Goal: Task Accomplishment & Management: Manage account settings

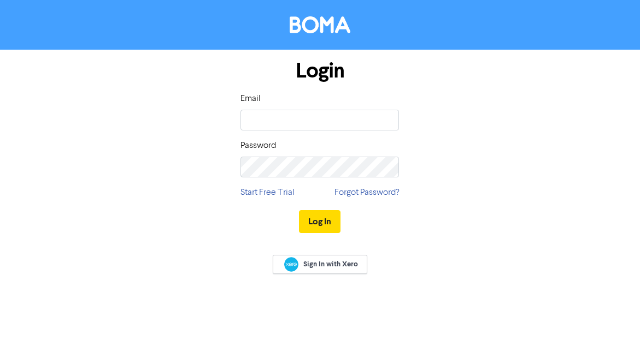
click at [303, 106] on div "Email" at bounding box center [319, 111] width 158 height 38
click at [303, 123] on input "email" at bounding box center [319, 120] width 158 height 21
type input "[EMAIL_ADDRESS][DOMAIN_NAME]"
click at [327, 220] on button "Log In" at bounding box center [320, 221] width 42 height 23
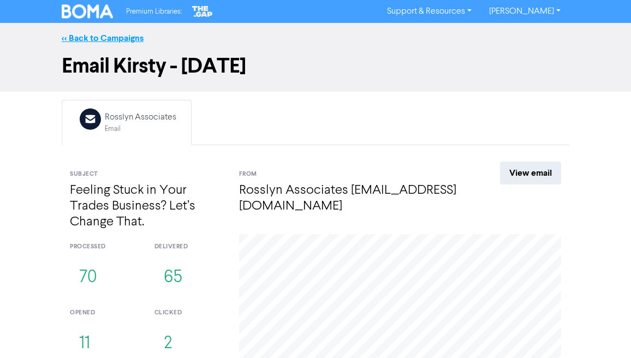
click at [111, 39] on link "<< Back to Campaigns" at bounding box center [103, 38] width 82 height 11
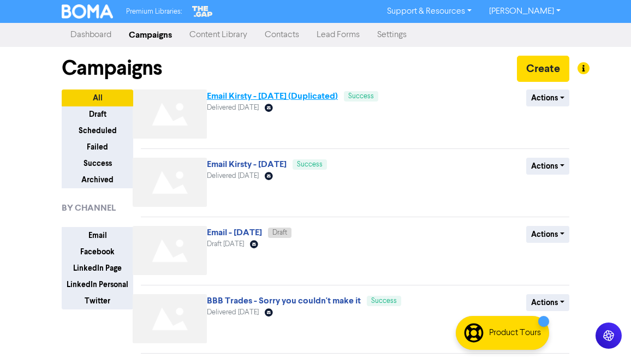
click at [289, 94] on link "Email Kirsty - [DATE] (Duplicated)" at bounding box center [272, 96] width 131 height 11
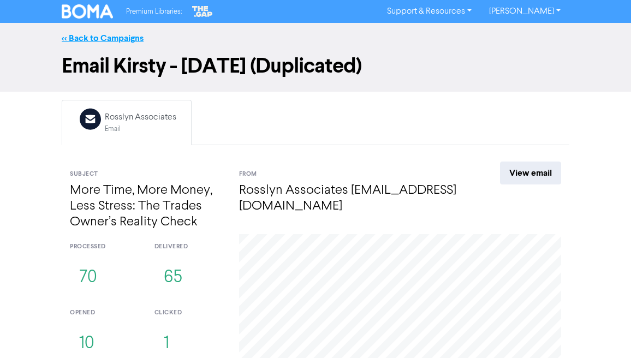
click at [72, 34] on link "<< Back to Campaigns" at bounding box center [103, 38] width 82 height 11
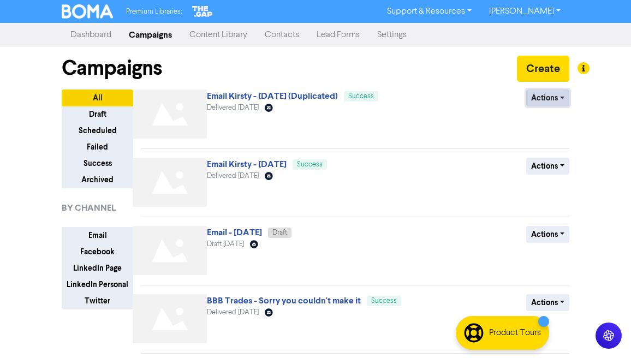
click at [562, 103] on button "Actions" at bounding box center [547, 98] width 43 height 17
click at [562, 122] on button "Duplicate" at bounding box center [570, 120] width 86 height 17
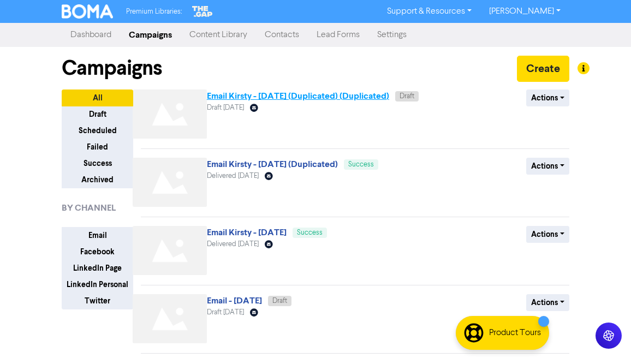
click at [303, 99] on link "Email Kirsty - [DATE] (Duplicated) (Duplicated)" at bounding box center [298, 96] width 182 height 11
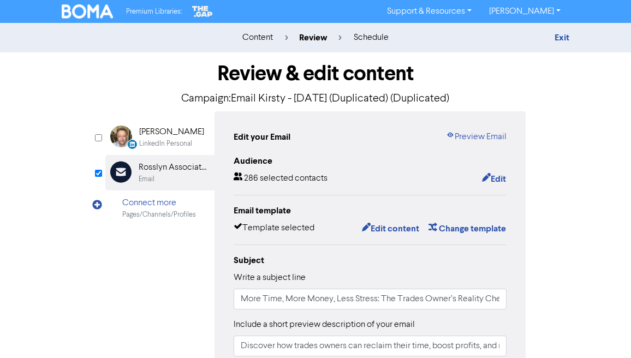
click at [310, 103] on p "Campaign: Email Kirsty - [DATE] (Duplicated) (Duplicated)" at bounding box center [315, 99] width 421 height 16
click at [558, 41] on link "Exit" at bounding box center [562, 37] width 15 height 11
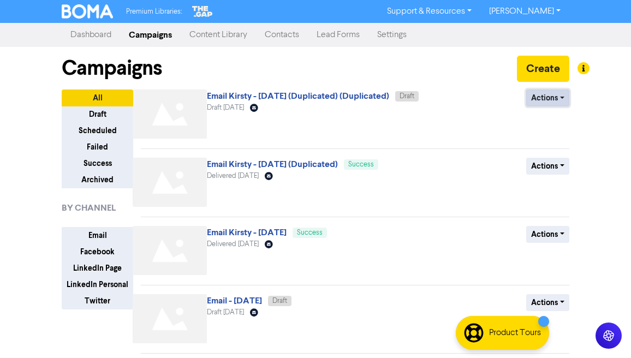
click at [556, 96] on button "Actions" at bounding box center [547, 98] width 43 height 17
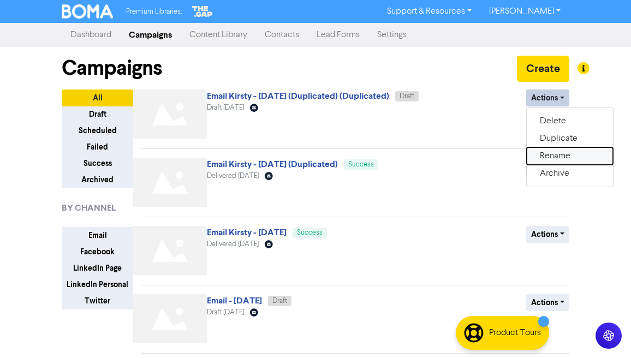
click at [567, 162] on button "Rename" at bounding box center [570, 155] width 86 height 17
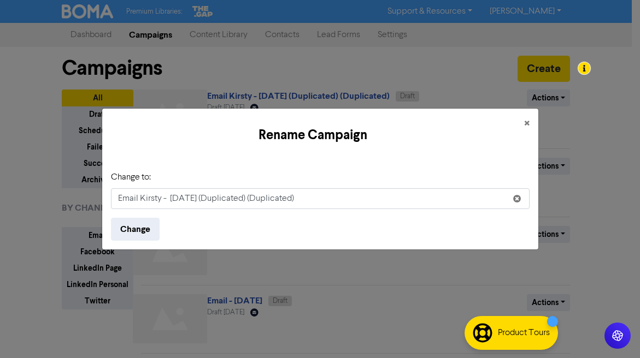
click at [250, 200] on input "Email Kirsty - [DATE] (Duplicated) (Duplicated)" at bounding box center [320, 198] width 418 height 21
drag, startPoint x: 170, startPoint y: 198, endPoint x: 365, endPoint y: 205, distance: 195.1
click at [365, 205] on input "Email Kirsty - [DATE] (Duplicated) (Duplicated)" at bounding box center [320, 198] width 418 height 21
type input "Email Kirsty - [DATE] (1)"
click at [137, 233] on button "Change" at bounding box center [135, 229] width 49 height 23
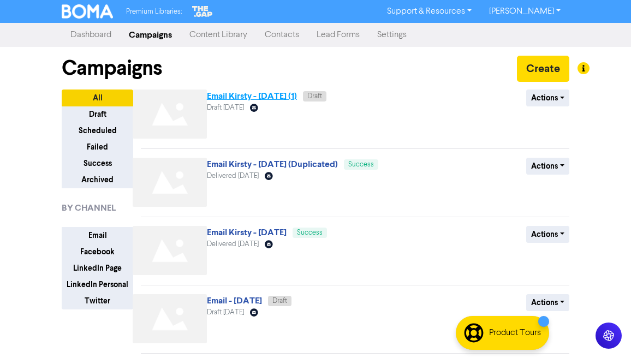
click at [258, 95] on link "Email Kirsty - [DATE] (1)" at bounding box center [252, 96] width 90 height 11
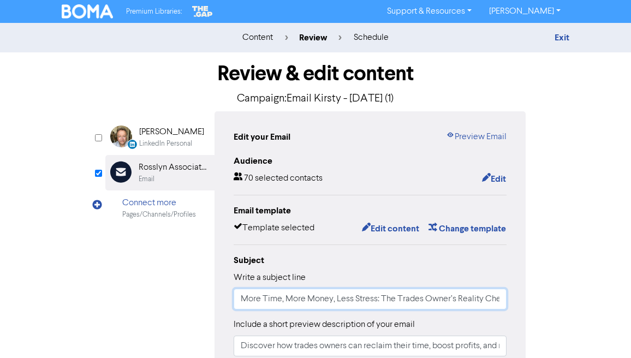
click at [308, 300] on input "More Time, More Money, Less Stress: The Trades Owner’s Reality Check" at bounding box center [370, 299] width 273 height 21
click at [309, 299] on input "More Time, More Money, Less Stress: The Trades Owner’s Reality Check" at bounding box center [370, 299] width 273 height 21
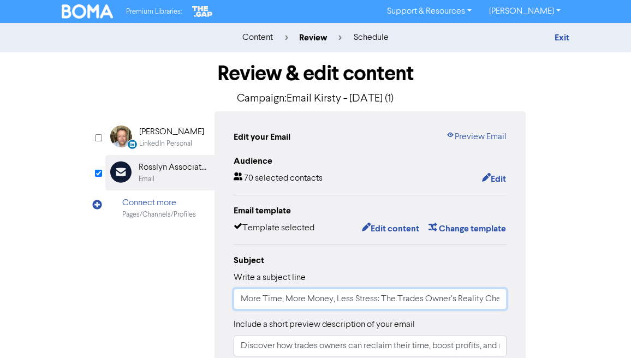
click at [309, 299] on input "More Time, More Money, Less Stress: The Trades Owner’s Reality Check" at bounding box center [370, 299] width 273 height 21
paste input "“Scaling your business past £250k? This helps.”"
click at [246, 298] on input "“Scaling your business past £250k? This helps." at bounding box center [370, 299] width 273 height 21
click at [422, 297] on input "Scaling your business past £250k? This helps." at bounding box center [370, 299] width 273 height 21
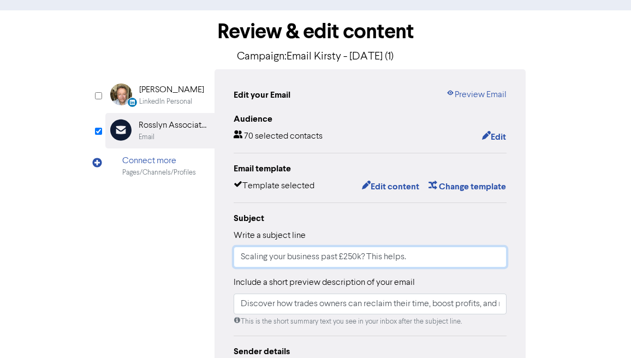
scroll to position [90, 0]
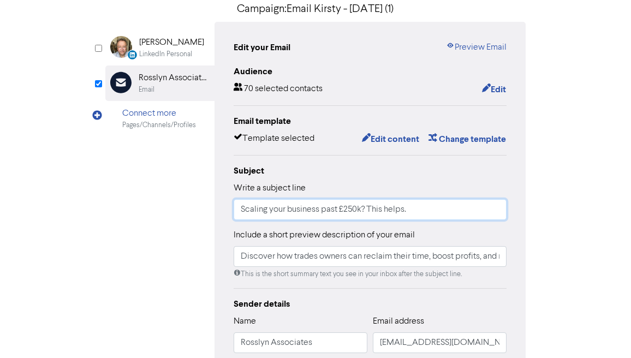
type input "Scaling your business past £250k? This helps."
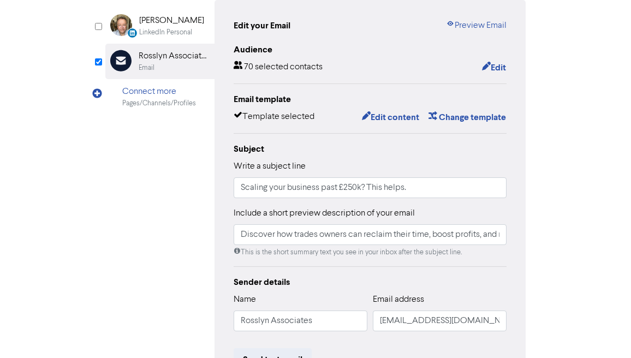
scroll to position [121, 0]
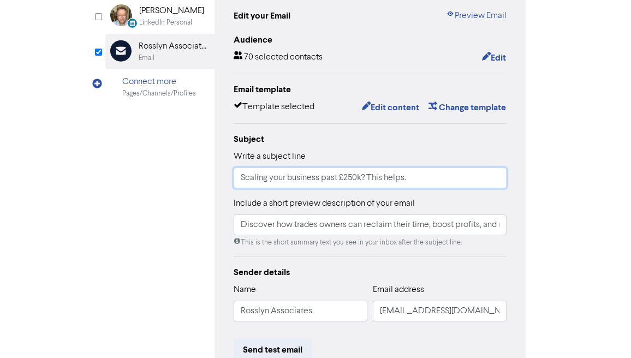
click at [398, 221] on input "Discover how trades owners can reclaim their time, boost profits, and reduce st…" at bounding box center [370, 225] width 273 height 21
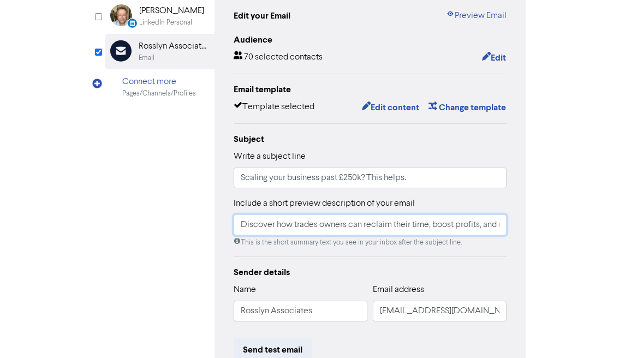
click at [398, 221] on input "Discover how trades owners can reclaim their time, boost profits, and reduce st…" at bounding box center [370, 225] width 273 height 21
paste input "The hidden challenges every trades business owner hits around £250k turnov"
type input "The hidden challenges every trades business owner hits around £250k turnover."
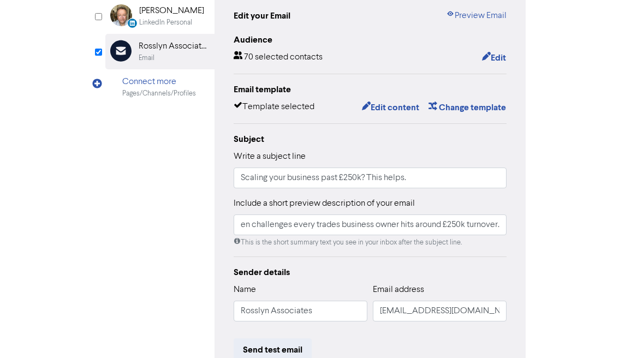
click at [491, 195] on div "Subject Write a subject line Scaling your business past £250k? This helps. Incl…" at bounding box center [370, 190] width 273 height 115
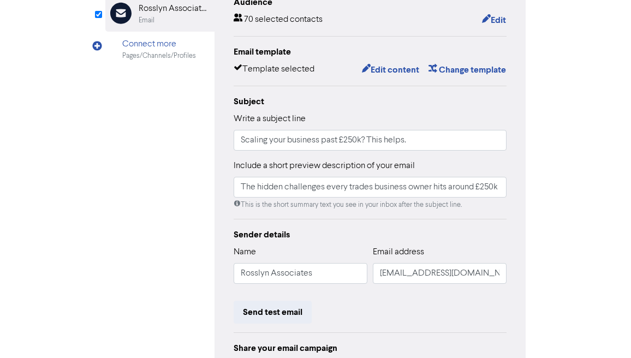
scroll to position [139, 0]
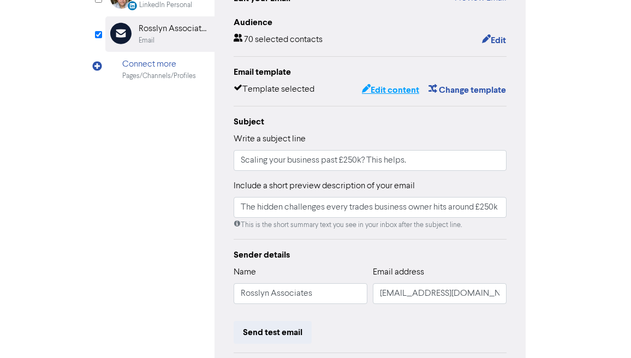
click at [406, 91] on button "Edit content" at bounding box center [391, 90] width 58 height 14
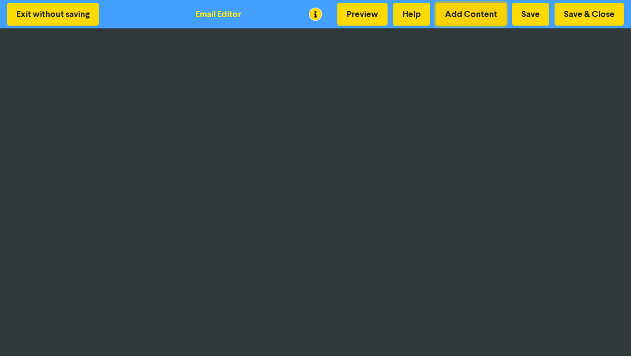
click at [463, 13] on button "Add Content" at bounding box center [471, 14] width 71 height 23
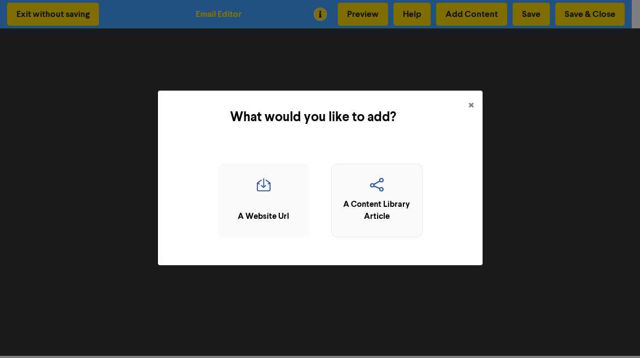
click at [393, 200] on div "A Content Library Article" at bounding box center [376, 211] width 79 height 25
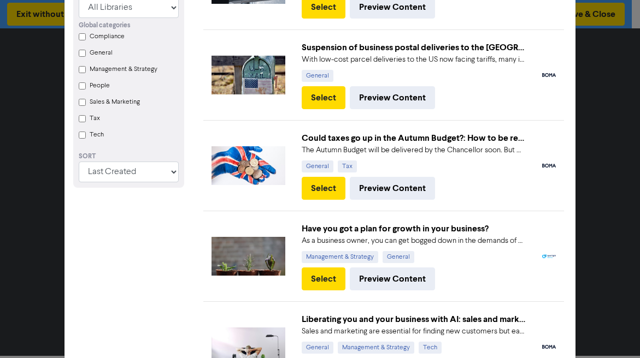
scroll to position [169, 0]
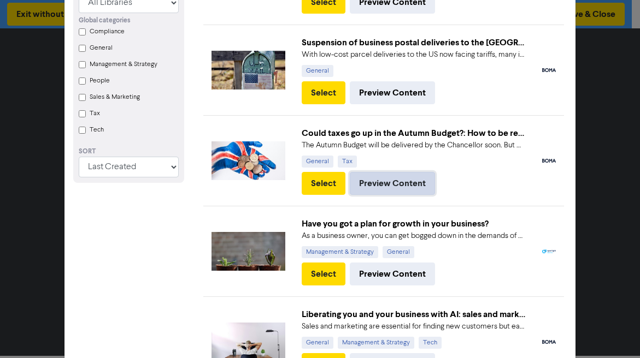
click at [390, 182] on button "Preview Content" at bounding box center [392, 183] width 85 height 23
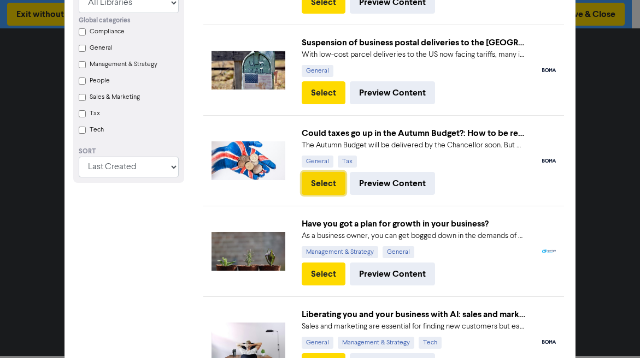
click at [317, 187] on button "Select" at bounding box center [323, 183] width 44 height 23
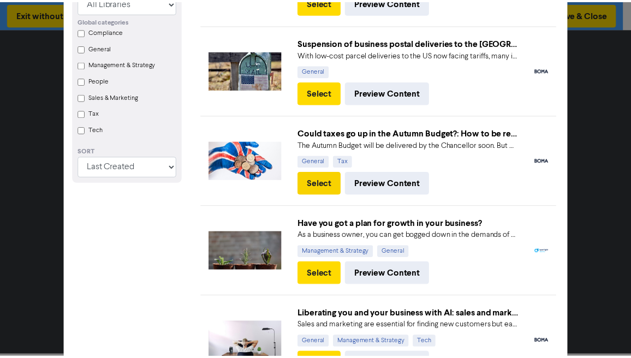
scroll to position [0, 0]
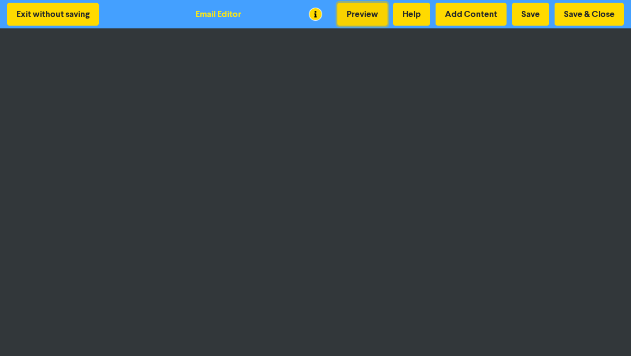
click at [368, 16] on button "Preview" at bounding box center [362, 14] width 50 height 23
click at [371, 19] on button "Preview" at bounding box center [362, 14] width 50 height 23
click at [388, 23] on div "Preview Help Add Content Save Save & Close" at bounding box center [481, 14] width 292 height 23
click at [379, 20] on button "Preview" at bounding box center [362, 14] width 50 height 23
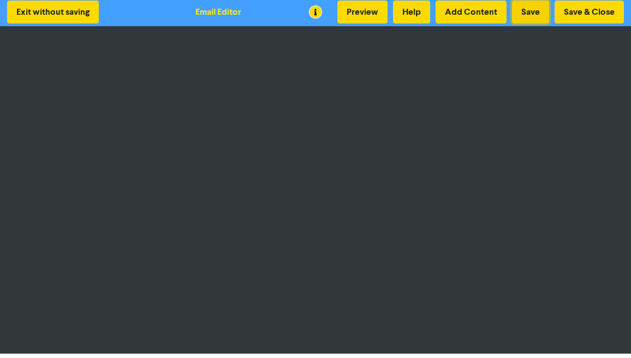
click at [530, 16] on button "Save" at bounding box center [530, 12] width 37 height 23
click at [573, 14] on button "Save & Close" at bounding box center [589, 12] width 69 height 23
click at [589, 15] on button "Save & Close" at bounding box center [589, 12] width 69 height 23
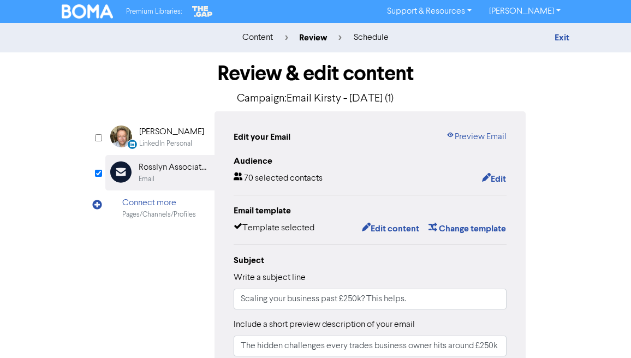
click at [163, 135] on div "[PERSON_NAME]" at bounding box center [171, 132] width 65 height 13
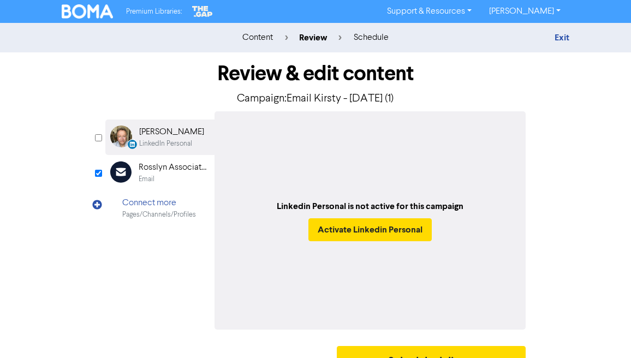
click at [163, 135] on div "[PERSON_NAME]" at bounding box center [171, 132] width 65 height 13
click at [454, 169] on div "Linkedin Personal is not active for this campaign Activate Linkedin Personal" at bounding box center [370, 220] width 311 height 218
click at [161, 164] on div "Rosslyn Associates" at bounding box center [174, 167] width 70 height 13
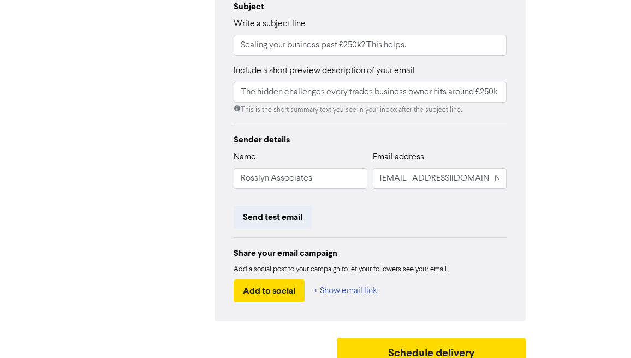
scroll to position [267, 0]
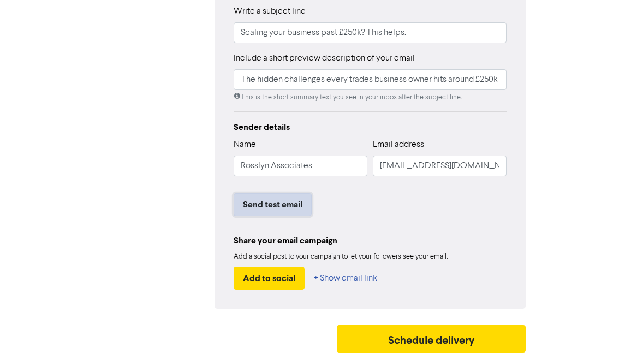
click at [271, 204] on button "Send test email" at bounding box center [273, 204] width 78 height 23
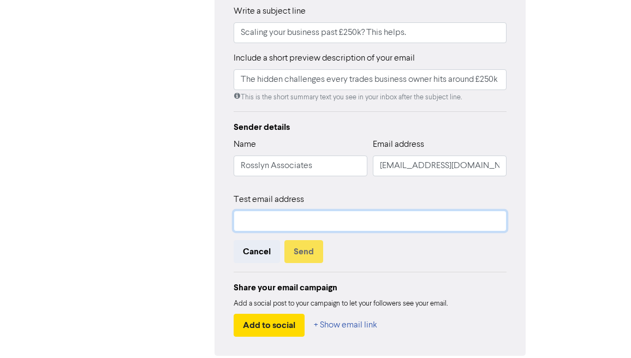
click at [275, 219] on input "text" at bounding box center [370, 221] width 273 height 21
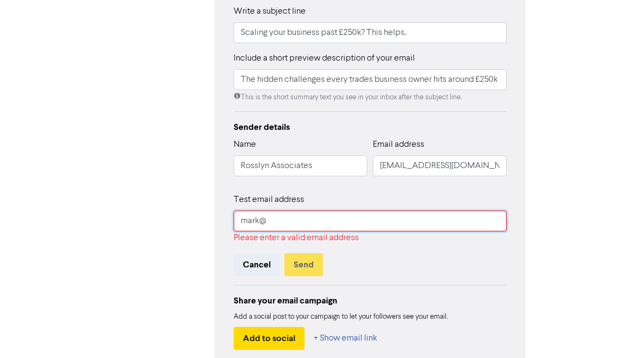
type input "[EMAIL_ADDRESS][DOMAIN_NAME]"
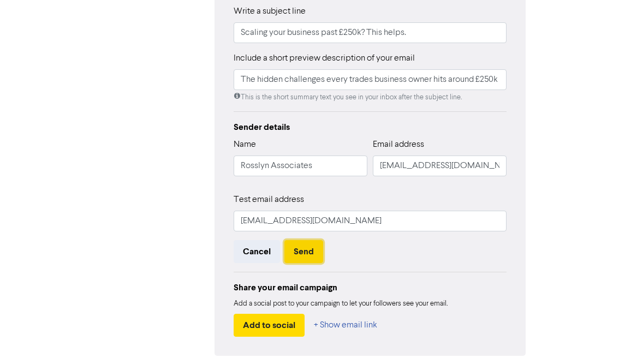
click at [314, 247] on button "Send" at bounding box center [304, 251] width 39 height 23
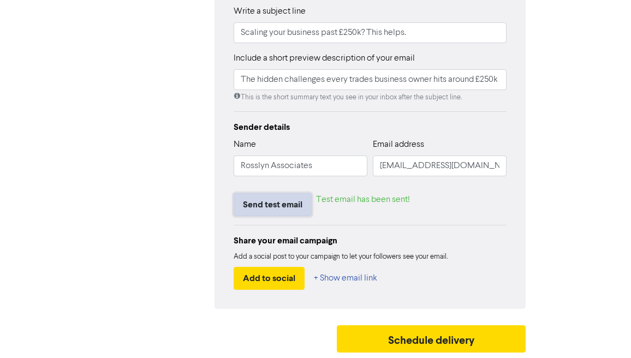
click at [304, 205] on button "Send test email" at bounding box center [273, 204] width 78 height 23
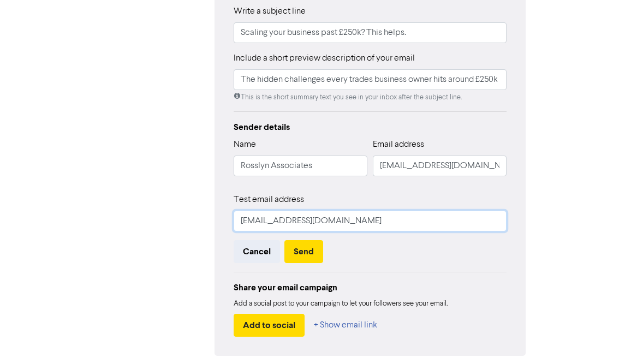
drag, startPoint x: 257, startPoint y: 220, endPoint x: 220, endPoint y: 218, distance: 37.7
click at [220, 218] on div "Edit your Email Preview Email Audience 70 selected contacts Edit Email template…" at bounding box center [370, 100] width 311 height 511
type input "[PERSON_NAME][EMAIL_ADDRESS][DOMAIN_NAME]"
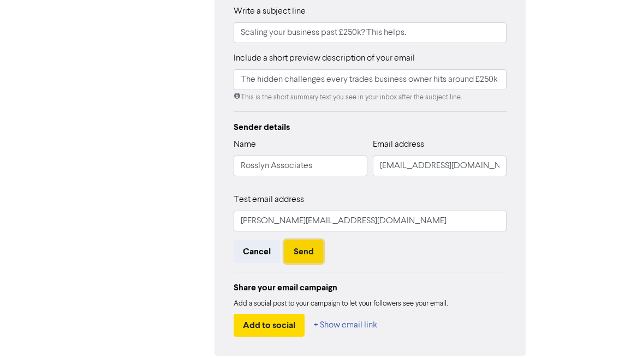
click at [293, 247] on button "Send" at bounding box center [304, 251] width 39 height 23
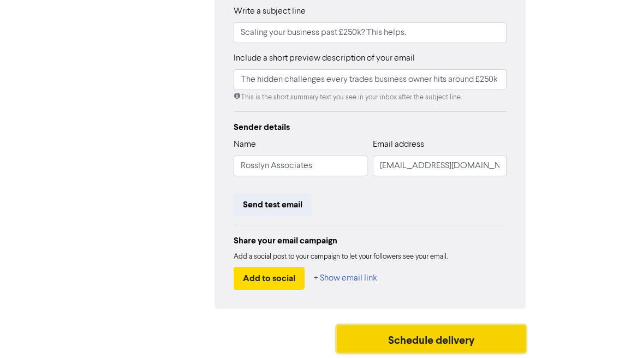
click at [425, 347] on button "Schedule delivery" at bounding box center [431, 338] width 189 height 27
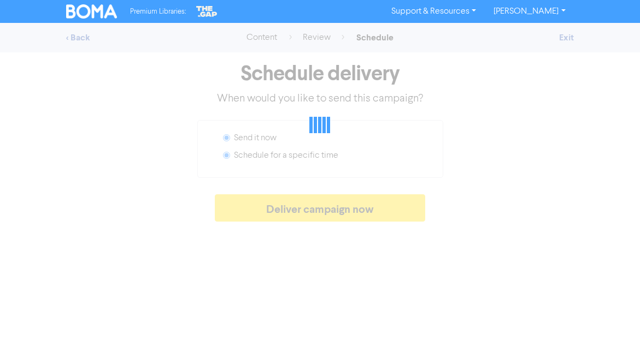
radio input "false"
radio input "true"
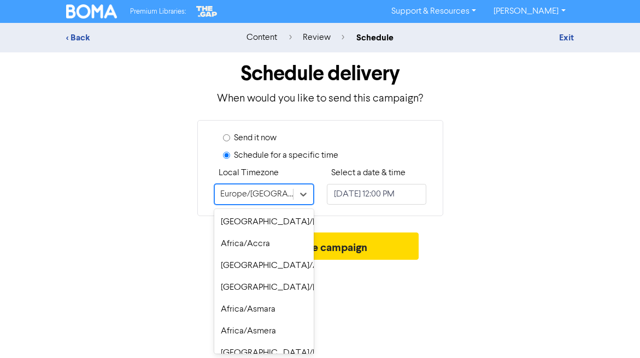
click at [270, 193] on div "Europe/[GEOGRAPHIC_DATA]" at bounding box center [257, 194] width 74 height 13
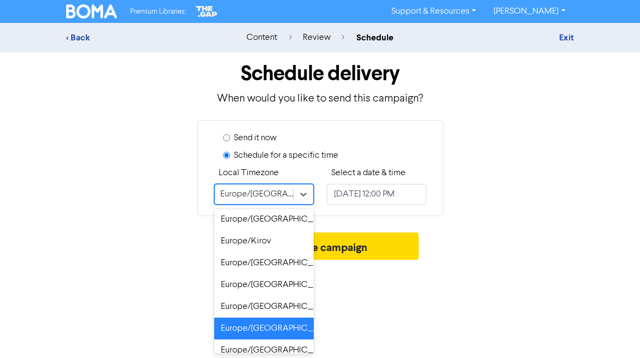
click at [270, 193] on div "Europe/[GEOGRAPHIC_DATA]" at bounding box center [257, 194] width 74 height 13
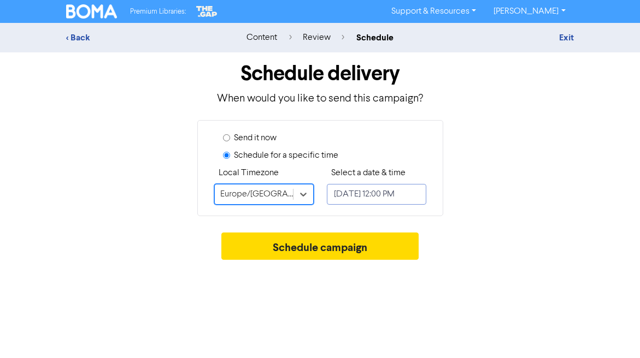
click at [366, 197] on input "[DATE] 12:00 PM" at bounding box center [376, 194] width 99 height 21
select select "8"
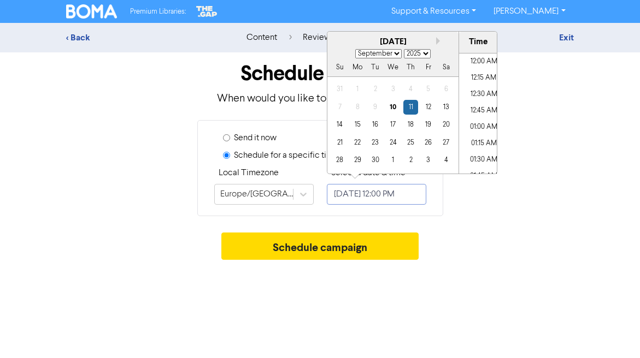
scroll to position [735, 0]
click at [415, 123] on div "18" at bounding box center [409, 124] width 15 height 15
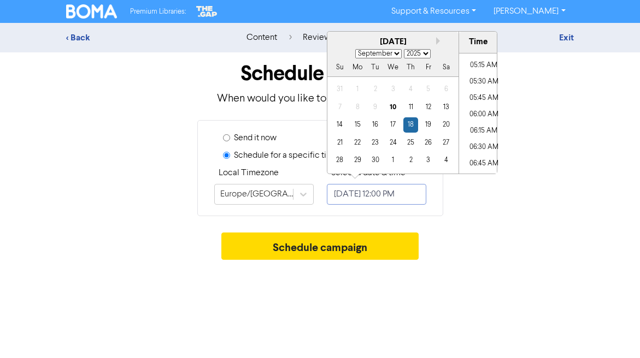
scroll to position [330, 0]
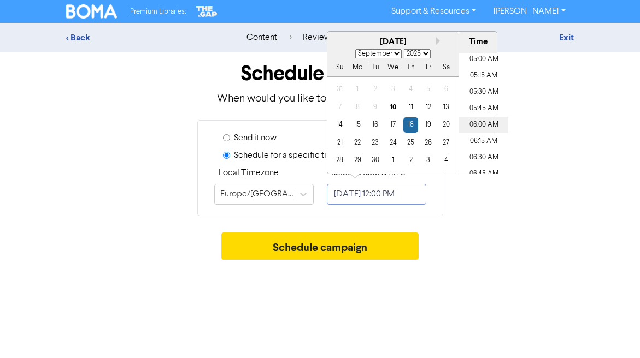
click at [495, 117] on li "06:00 AM" at bounding box center [483, 125] width 49 height 16
type input "[DATE] 6:00 AM"
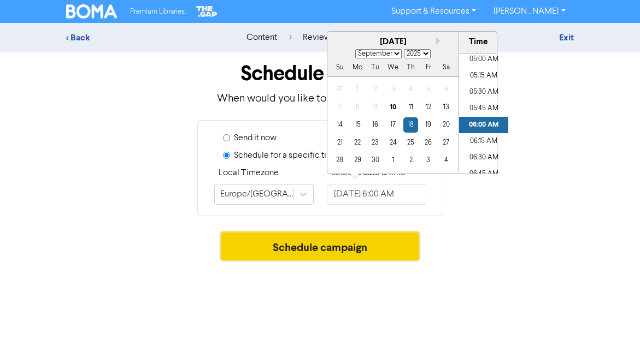
click at [381, 247] on button "Schedule campaign" at bounding box center [319, 246] width 197 height 27
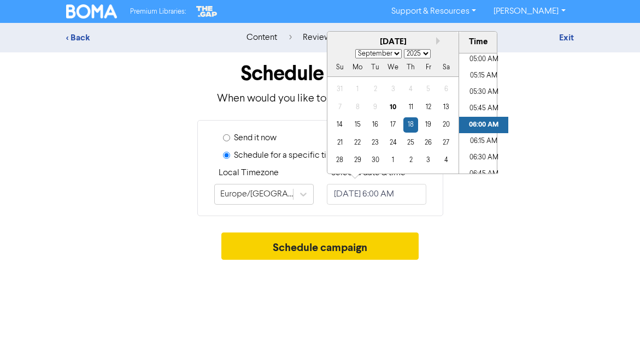
scroll to position [0, 0]
